Goal: Task Accomplishment & Management: Use online tool/utility

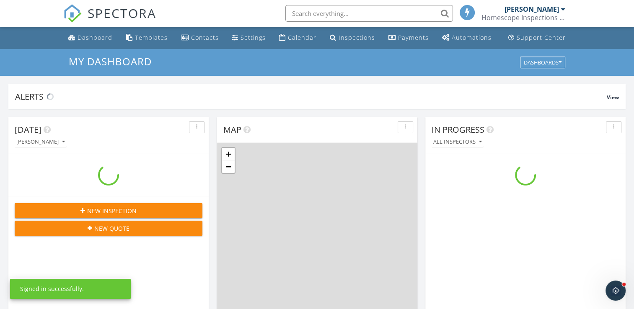
scroll to position [775, 647]
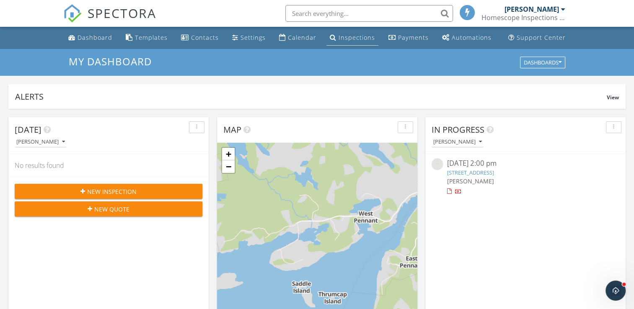
click at [338, 39] on div "Inspections" at bounding box center [356, 37] width 36 height 8
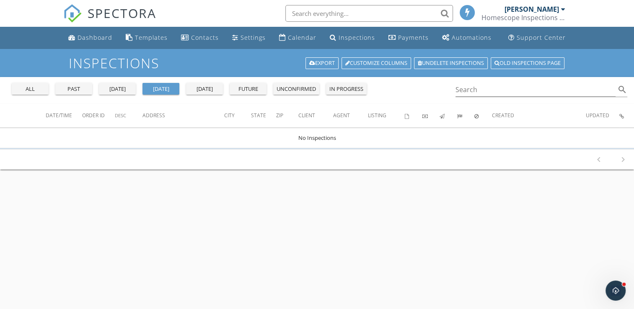
click at [31, 88] on div "all" at bounding box center [30, 89] width 30 height 8
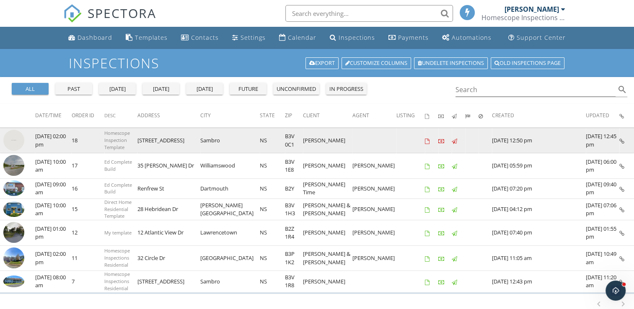
click at [15, 134] on img at bounding box center [13, 140] width 21 height 21
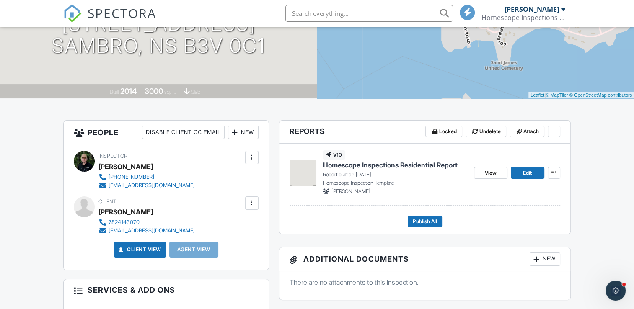
scroll to position [126, 0]
click at [524, 173] on span "Edit" at bounding box center [527, 172] width 9 height 8
